Goal: Transaction & Acquisition: Purchase product/service

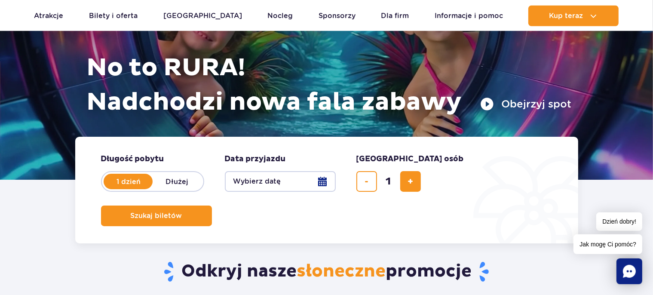
scroll to position [91, 0]
click at [405, 189] on button "dodaj bilet" at bounding box center [410, 181] width 21 height 21
type input "2"
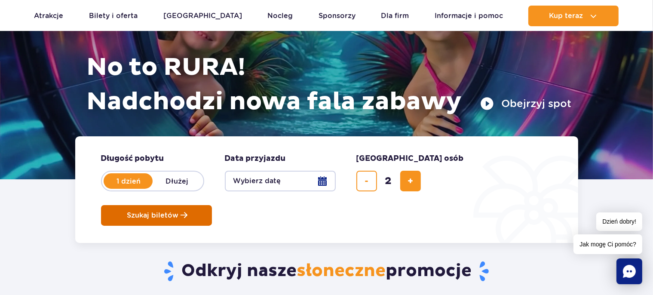
click at [179, 211] on span "Szukaj biletów" at bounding box center [153, 215] width 52 height 8
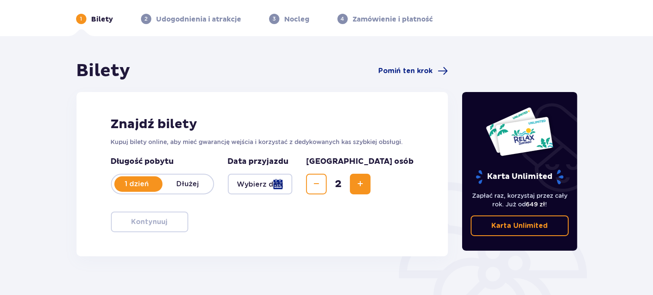
scroll to position [45, 0]
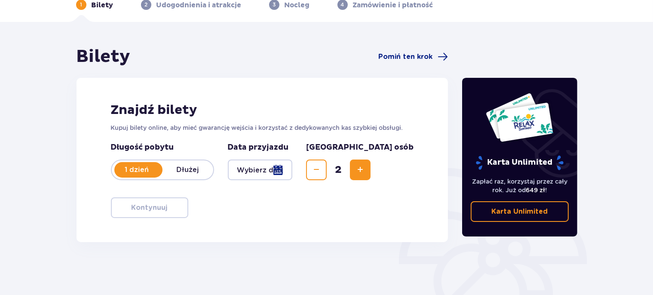
click at [293, 169] on div at bounding box center [260, 169] width 65 height 21
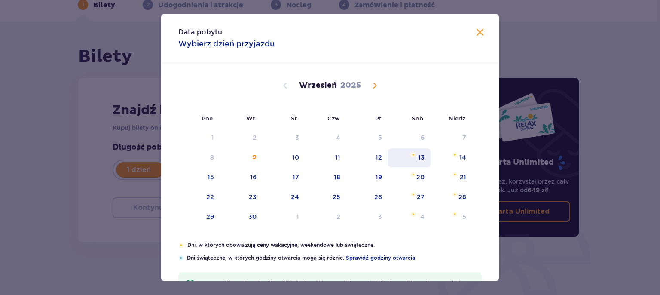
click at [418, 157] on div "13" at bounding box center [421, 157] width 6 height 9
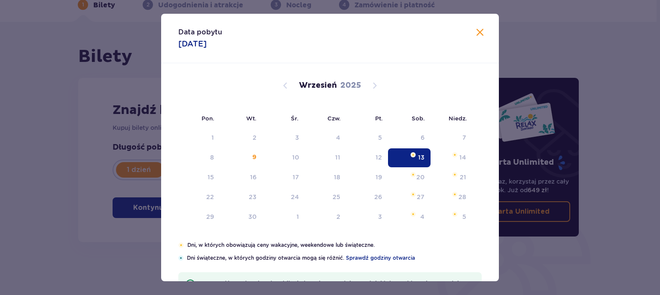
type input "13.09.25"
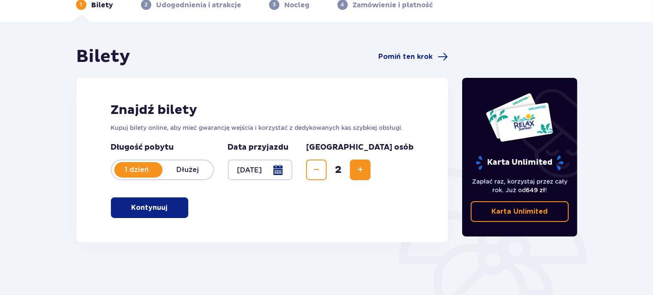
click at [178, 211] on button "Kontynuuj" at bounding box center [149, 207] width 77 height 21
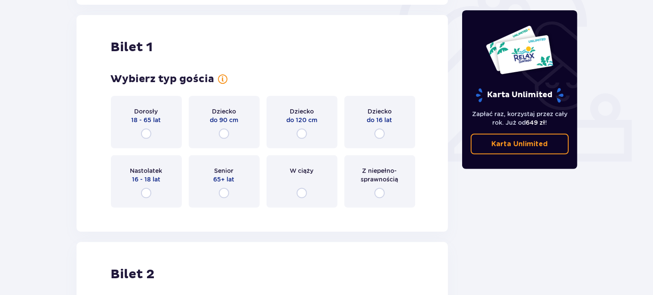
scroll to position [287, 0]
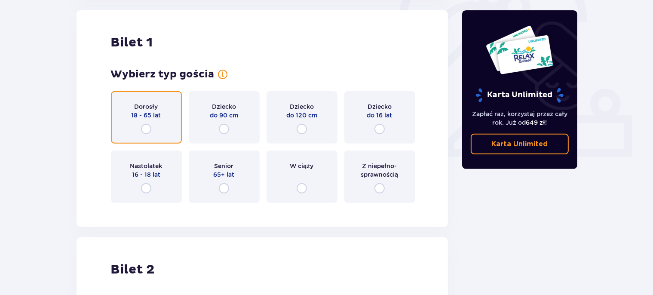
click at [148, 132] on input "radio" at bounding box center [146, 129] width 10 height 10
radio input "true"
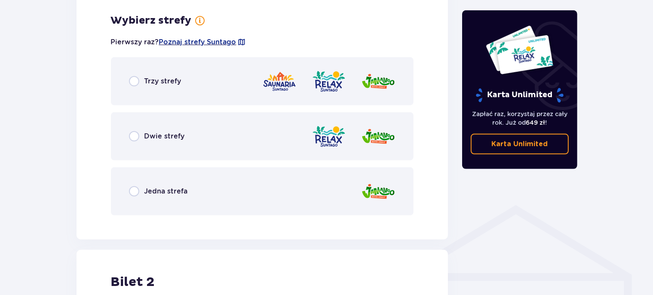
scroll to position [497, 0]
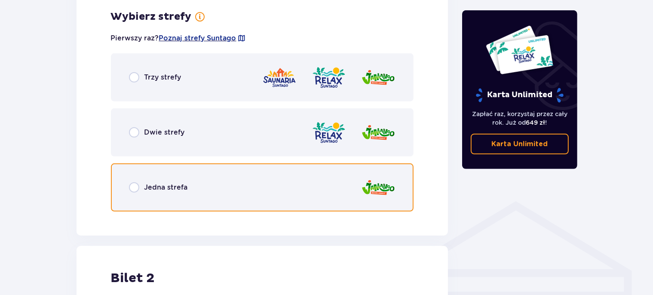
click at [134, 191] on input "radio" at bounding box center [134, 187] width 10 height 10
radio input "true"
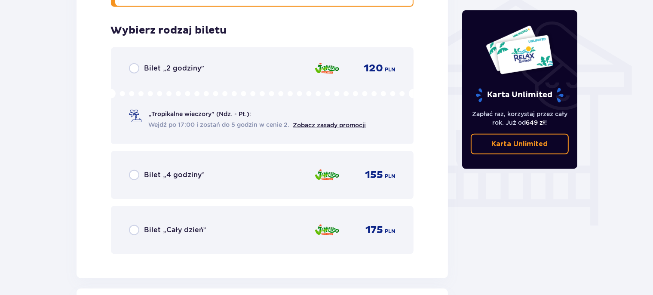
scroll to position [715, 0]
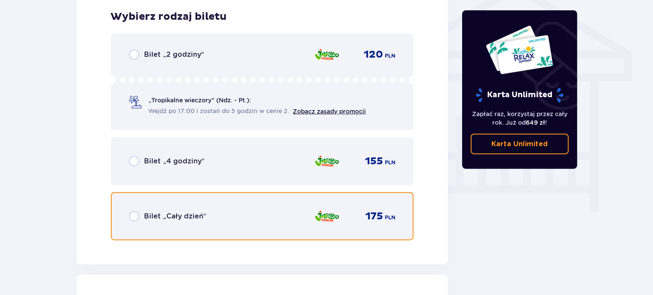
click at [135, 216] on input "radio" at bounding box center [134, 216] width 10 height 10
radio input "true"
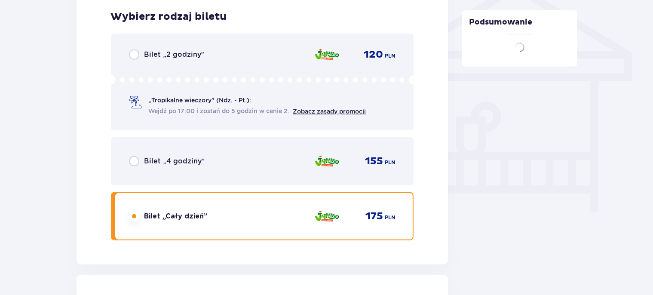
scroll to position [979, 0]
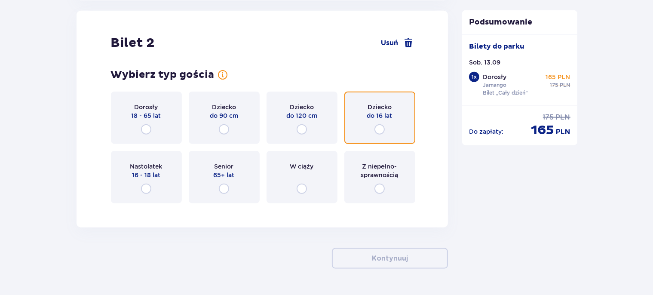
click at [381, 128] on input "radio" at bounding box center [379, 129] width 10 height 10
radio input "true"
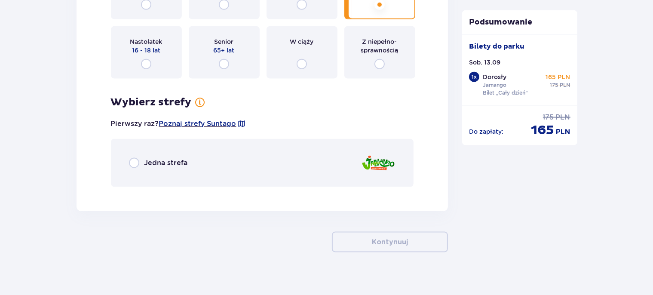
scroll to position [1112, 0]
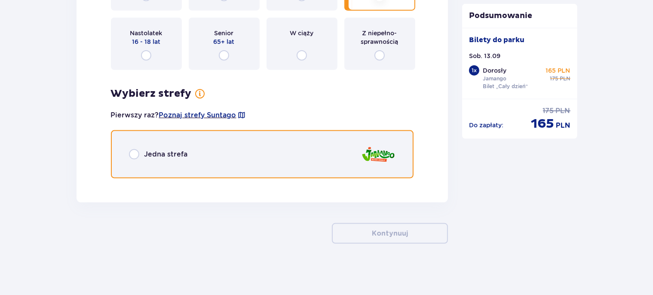
click at [132, 154] on input "radio" at bounding box center [134, 154] width 10 height 10
radio input "true"
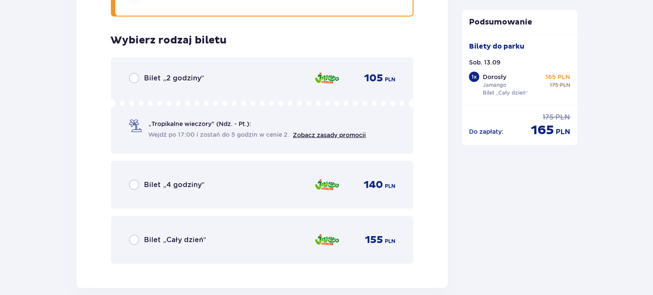
scroll to position [1297, 0]
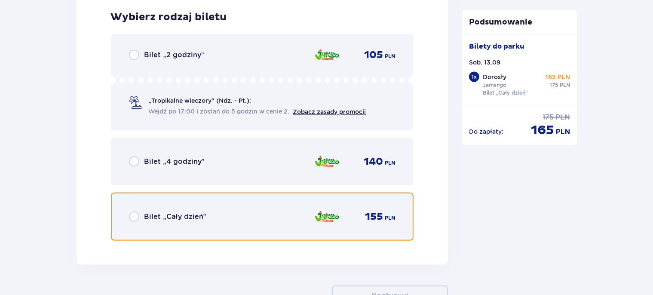
click at [133, 217] on input "radio" at bounding box center [134, 216] width 10 height 10
radio input "true"
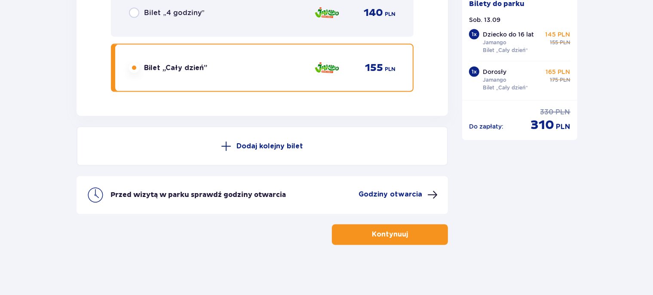
scroll to position [1446, 0]
click at [354, 230] on button "Kontynuuj" at bounding box center [390, 234] width 116 height 21
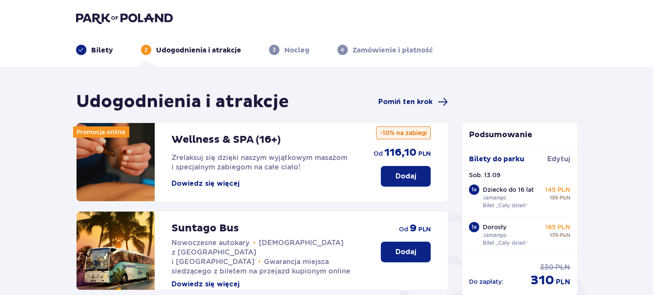
click at [399, 106] on span "Pomiń ten krok" at bounding box center [405, 101] width 54 height 9
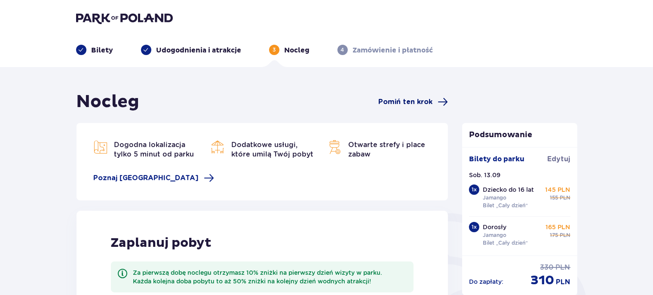
click at [397, 102] on span "Pomiń ten krok" at bounding box center [405, 101] width 54 height 9
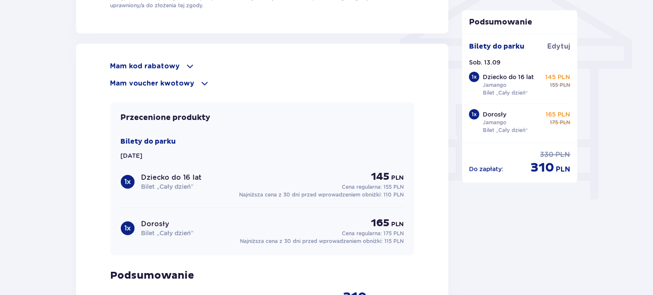
scroll to position [708, 0]
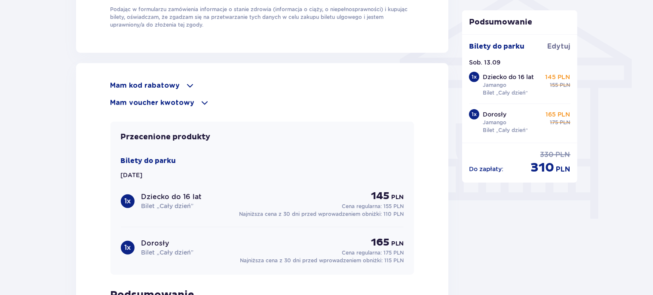
click at [138, 103] on p "Mam voucher kwotowy" at bounding box center [152, 102] width 84 height 9
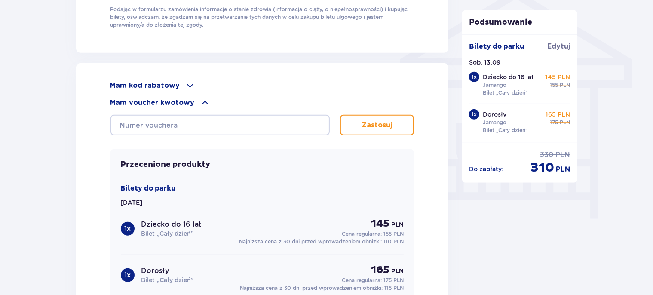
click at [188, 83] on span at bounding box center [190, 85] width 10 height 10
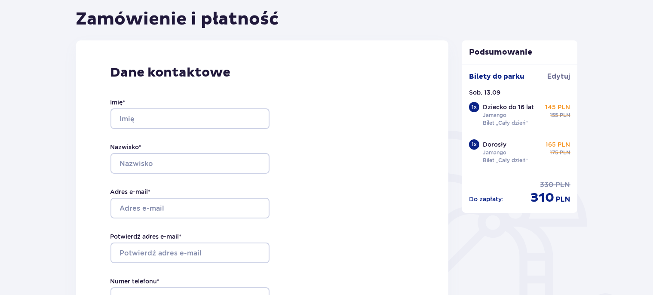
scroll to position [0, 0]
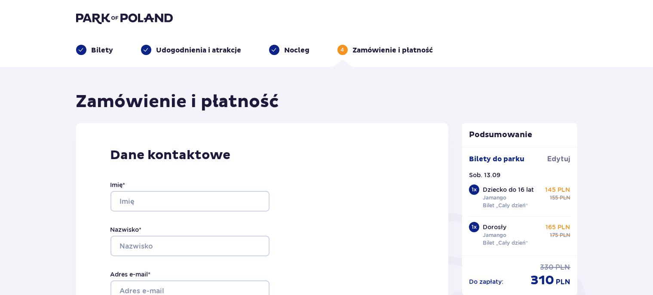
click at [131, 27] on div "Bilety Udogodnienia i atrakcje Nocleg 4 Zamówienie i płatność" at bounding box center [326, 39] width 515 height 31
click at [134, 18] on img at bounding box center [124, 18] width 97 height 12
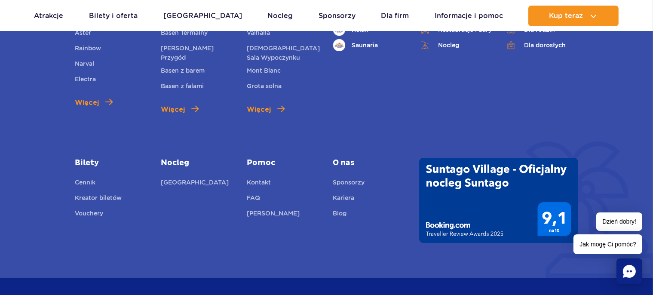
scroll to position [3041, 0]
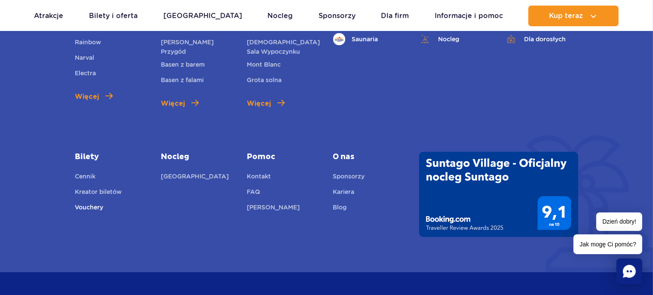
click at [97, 207] on link "Vouchery" at bounding box center [89, 208] width 28 height 12
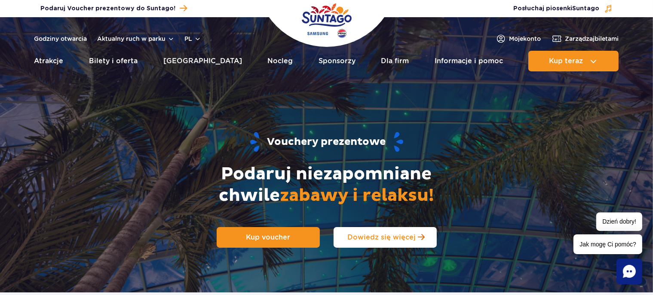
click at [408, 239] on span "Dowiedz się więcej" at bounding box center [381, 237] width 68 height 8
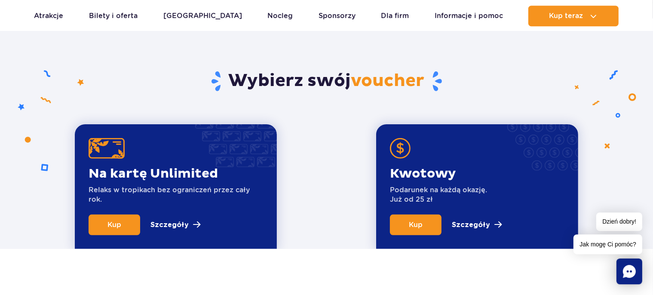
scroll to position [247, 0]
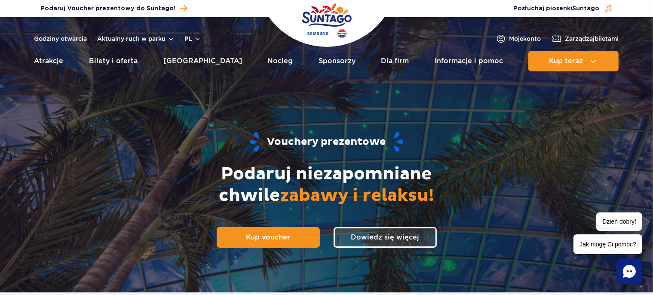
click at [199, 38] on button "pl" at bounding box center [193, 38] width 16 height 9
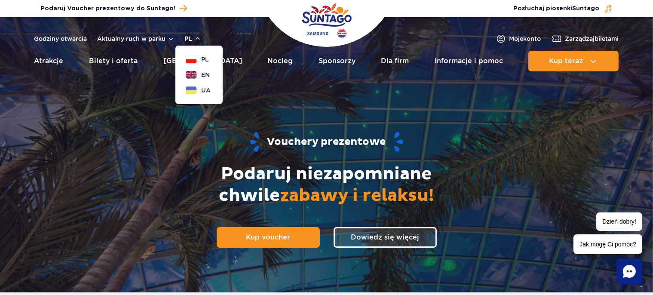
click at [199, 38] on button "pl" at bounding box center [193, 38] width 16 height 9
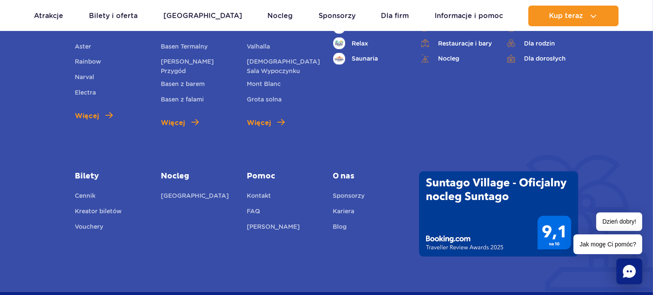
scroll to position [1589, 0]
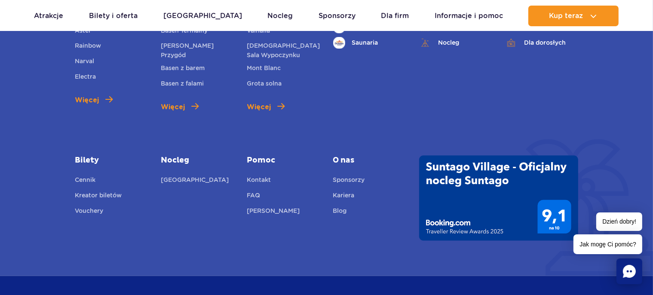
click at [632, 273] on icon "Chat" at bounding box center [629, 271] width 13 height 13
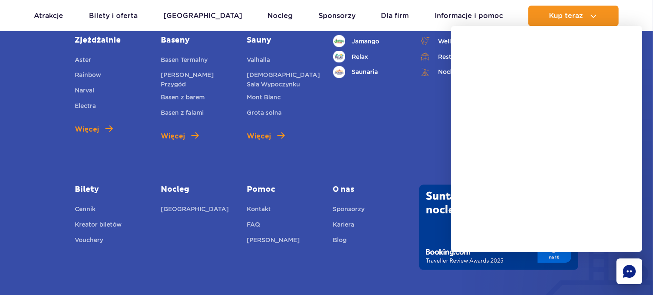
scroll to position [1543, 0]
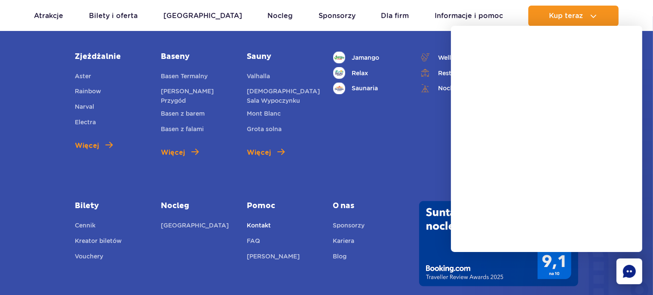
click at [261, 221] on link "Kontakt" at bounding box center [259, 227] width 24 height 12
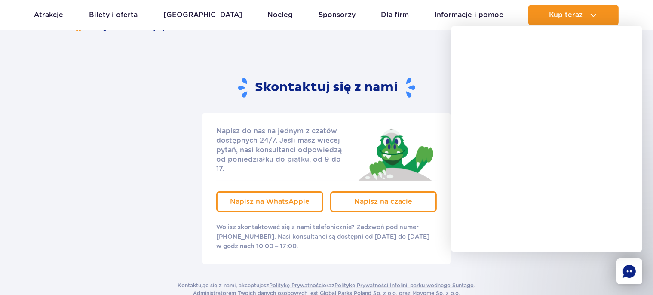
scroll to position [45, 0]
